Goal: Navigation & Orientation: Find specific page/section

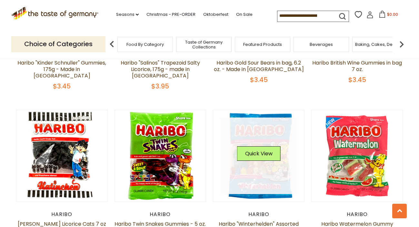
scroll to position [963, 0]
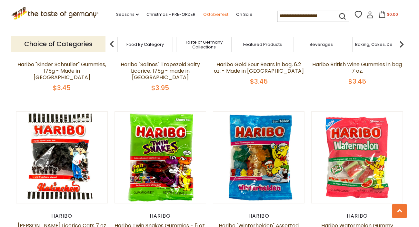
click at [213, 14] on link "Oktoberfest" at bounding box center [215, 14] width 25 height 7
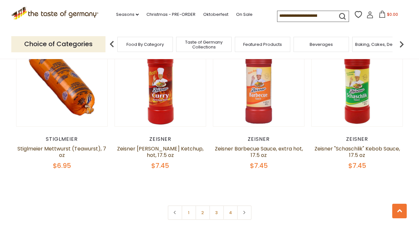
scroll to position [1493, 0]
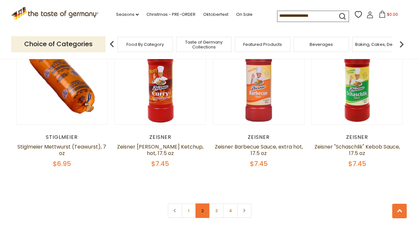
click at [203, 203] on link "2" at bounding box center [203, 210] width 15 height 15
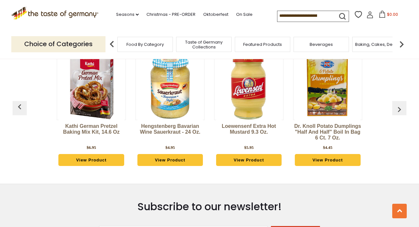
scroll to position [1760, 0]
